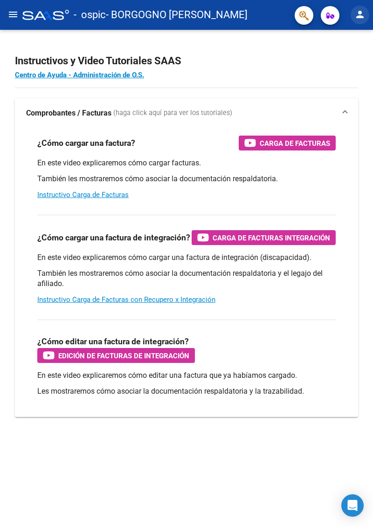
click at [362, 15] on mat-icon "person" at bounding box center [359, 14] width 11 height 11
click at [346, 37] on button "person Mi Perfil" at bounding box center [340, 39] width 57 height 22
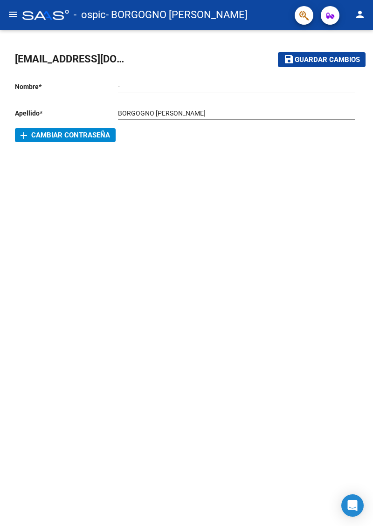
click at [12, 20] on button "menu" at bounding box center [13, 15] width 19 height 19
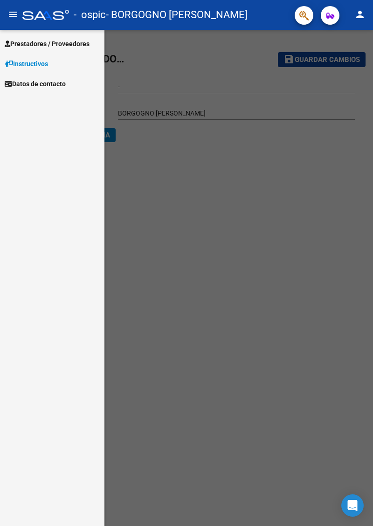
click at [30, 41] on span "Prestadores / Proveedores" at bounding box center [47, 44] width 85 height 10
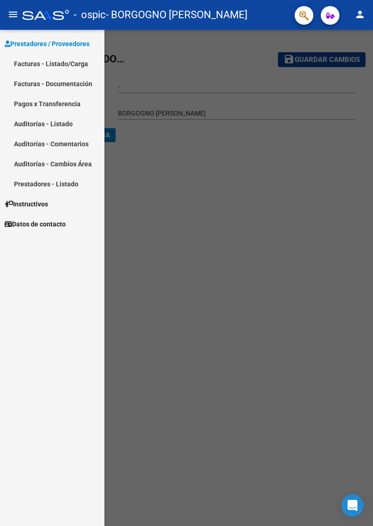
click at [20, 66] on link "Facturas - Listado/Carga" at bounding box center [52, 64] width 104 height 20
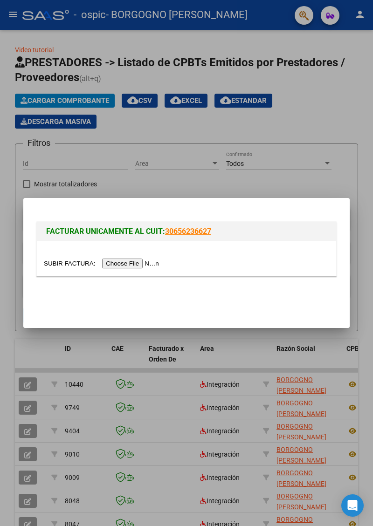
click at [141, 267] on input "file" at bounding box center [103, 263] width 118 height 10
click at [144, 268] on input "file" at bounding box center [103, 263] width 118 height 10
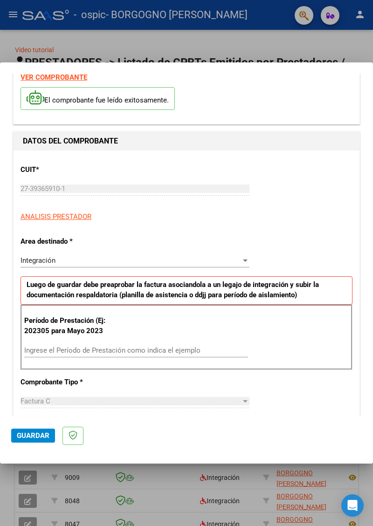
scroll to position [42, 0]
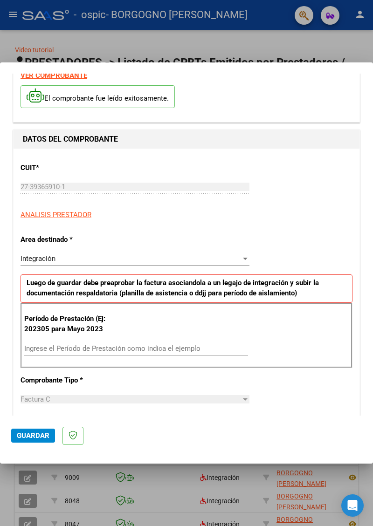
click at [216, 344] on input "Ingrese el Período de Prestación como indica el ejemplo" at bounding box center [136, 348] width 224 height 8
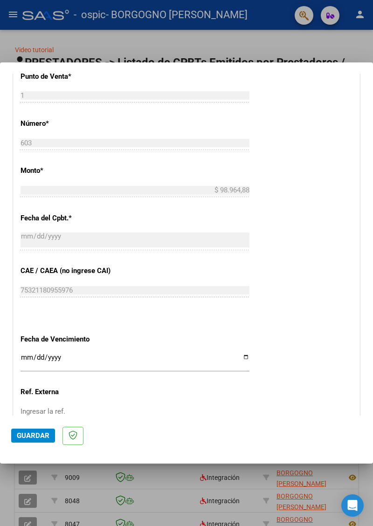
scroll to position [446, 0]
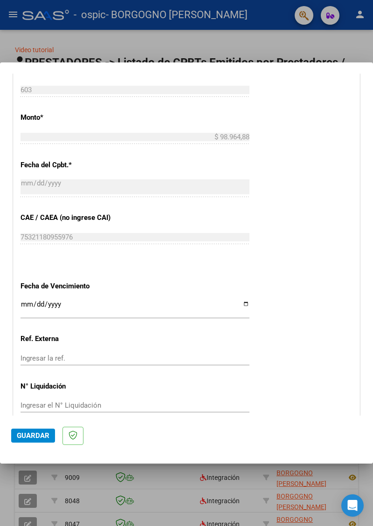
type input "202507"
click at [224, 300] on input "Ingresar la fecha" at bounding box center [134, 307] width 229 height 15
type input "[DATE]"
click at [36, 442] on button "Guardar" at bounding box center [33, 435] width 44 height 14
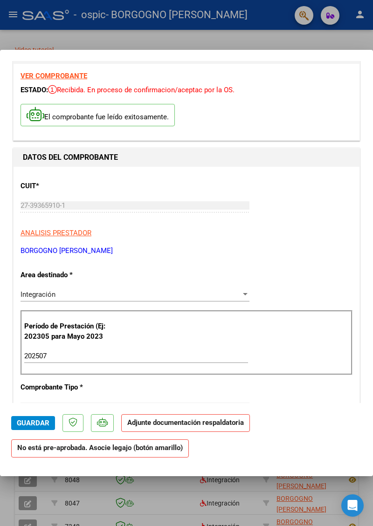
scroll to position [0, 0]
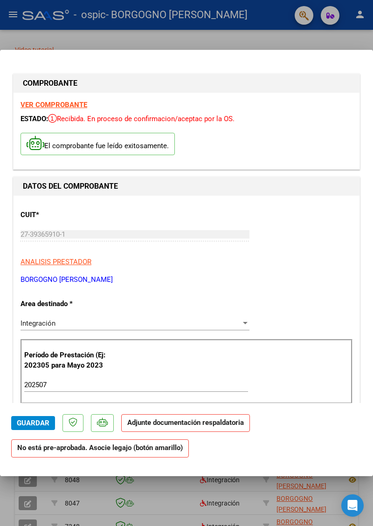
click at [39, 427] on span "Guardar" at bounding box center [33, 423] width 33 height 8
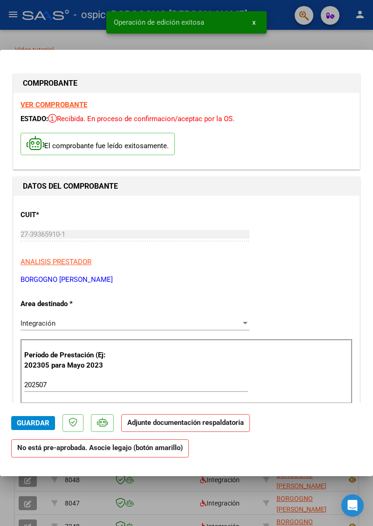
click at [208, 427] on strong "Adjunte documentación respaldatoria" at bounding box center [185, 422] width 116 height 8
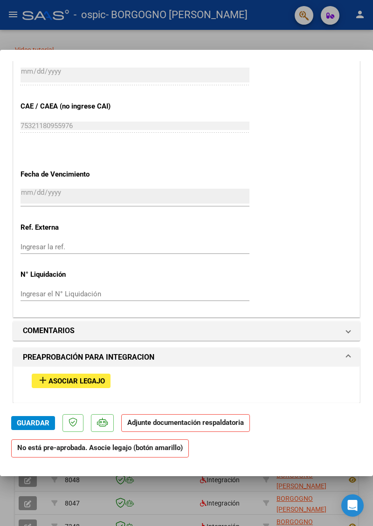
scroll to position [554, 0]
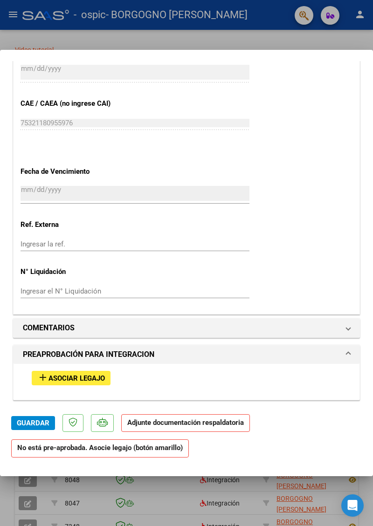
click at [90, 371] on button "add Asociar Legajo" at bounding box center [71, 378] width 79 height 14
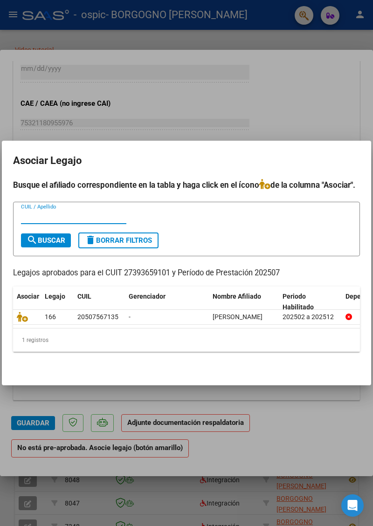
click at [232, 323] on datatable-body-cell "[PERSON_NAME]" at bounding box center [244, 317] width 70 height 14
click at [161, 322] on div "-" at bounding box center [167, 317] width 76 height 11
click at [25, 319] on icon at bounding box center [22, 317] width 11 height 10
click at [356, 482] on div at bounding box center [186, 263] width 373 height 526
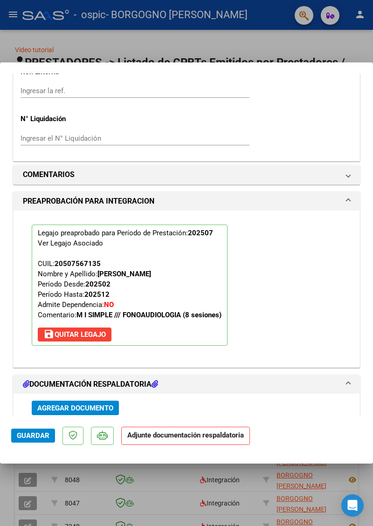
scroll to position [746, 0]
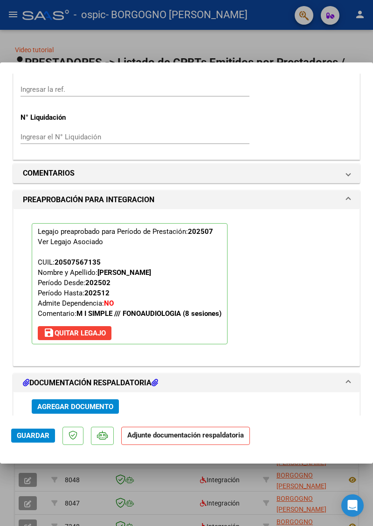
click at [102, 399] on button "Agregar Documento" at bounding box center [75, 406] width 87 height 14
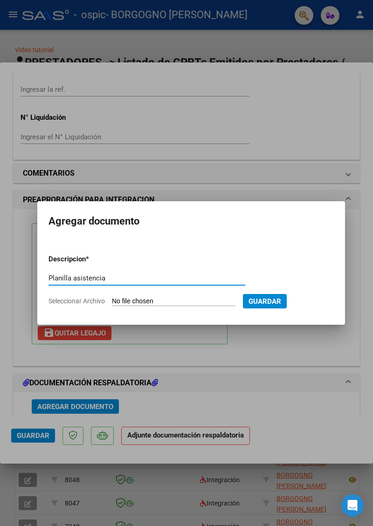
type input "Planilla asistencia"
click at [196, 302] on input "Seleccionar Archivo" at bounding box center [173, 301] width 123 height 9
type input "C:\fakepath\Decker asistencia julio.pdf"
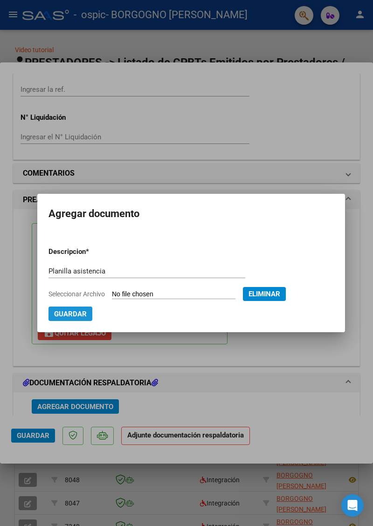
click at [77, 318] on span "Guardar" at bounding box center [70, 314] width 33 height 8
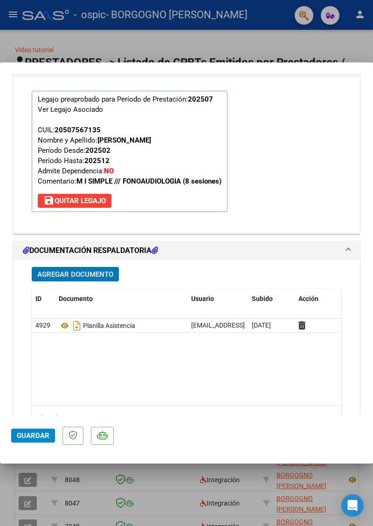
scroll to position [891, 0]
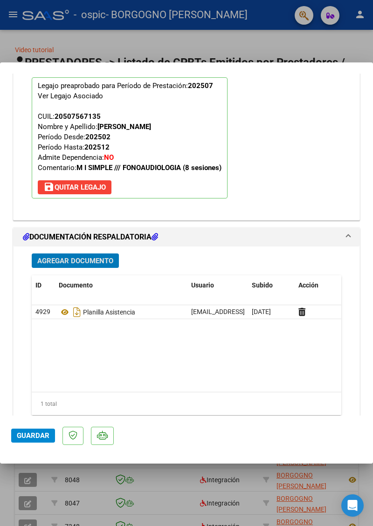
click at [39, 440] on span "Guardar" at bounding box center [33, 435] width 33 height 8
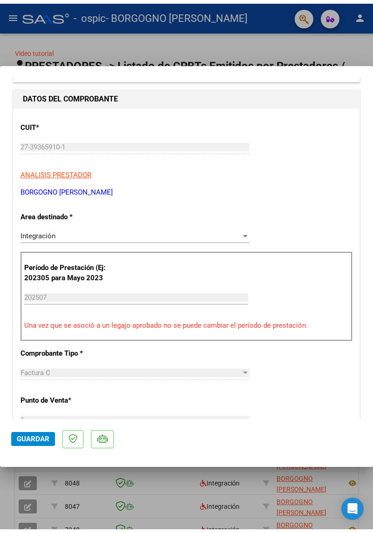
scroll to position [0, 0]
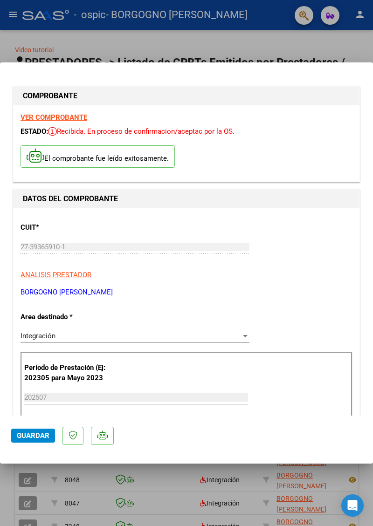
click at [34, 440] on span "Guardar" at bounding box center [33, 435] width 33 height 8
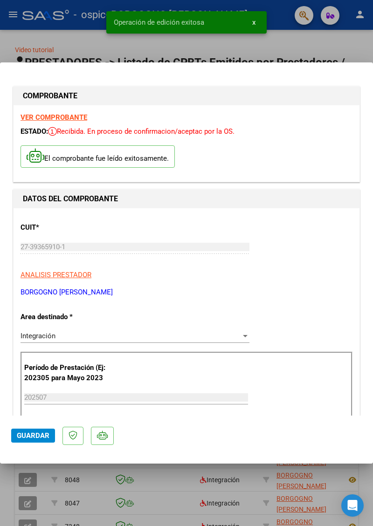
click at [330, 43] on div at bounding box center [186, 263] width 373 height 526
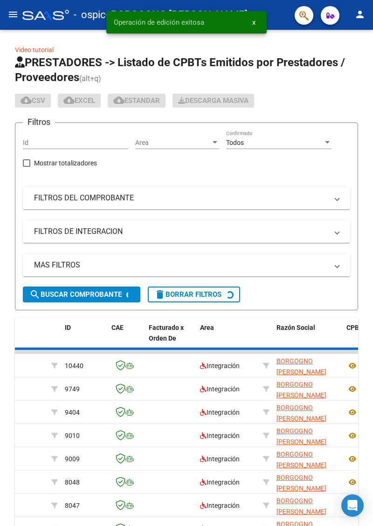
click at [25, 49] on link "Video tutorial" at bounding box center [34, 49] width 39 height 7
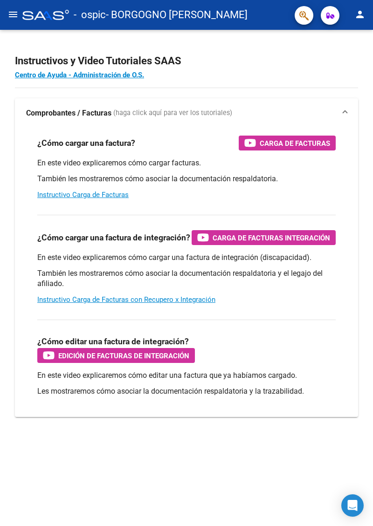
click at [12, 22] on button "menu" at bounding box center [13, 15] width 19 height 19
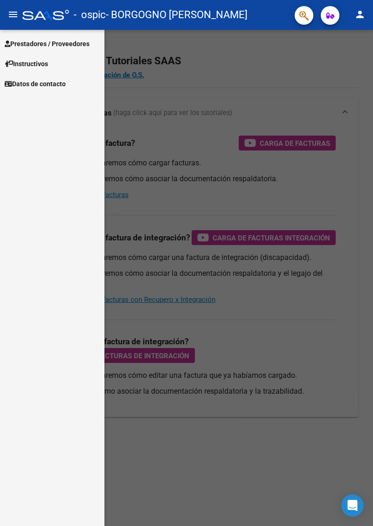
click at [18, 48] on span "Prestadores / Proveedores" at bounding box center [47, 44] width 85 height 10
click at [21, 45] on span "Prestadores / Proveedores" at bounding box center [47, 44] width 85 height 10
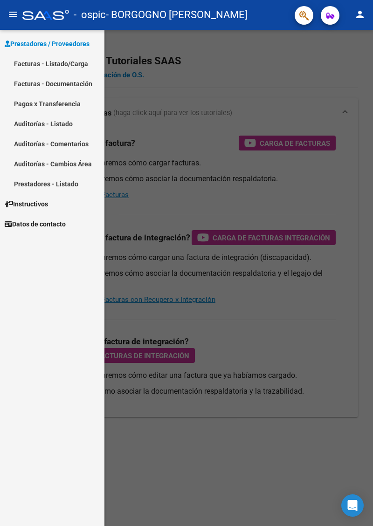
click at [16, 60] on link "Facturas - Listado/Carga" at bounding box center [52, 64] width 104 height 20
